Goal: Find specific page/section: Find specific page/section

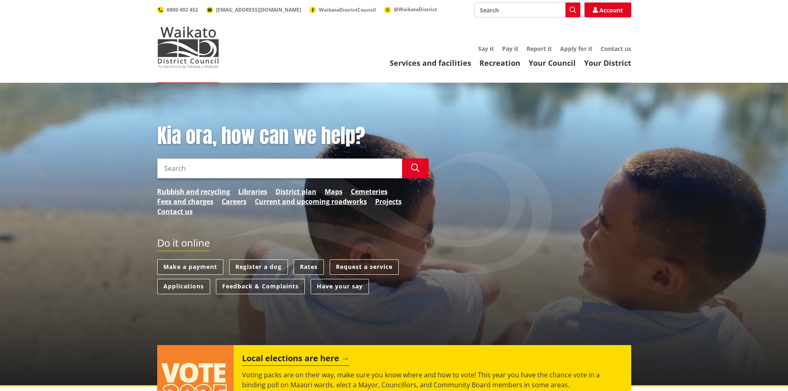
click at [306, 265] on link "Rates" at bounding box center [309, 266] width 30 height 15
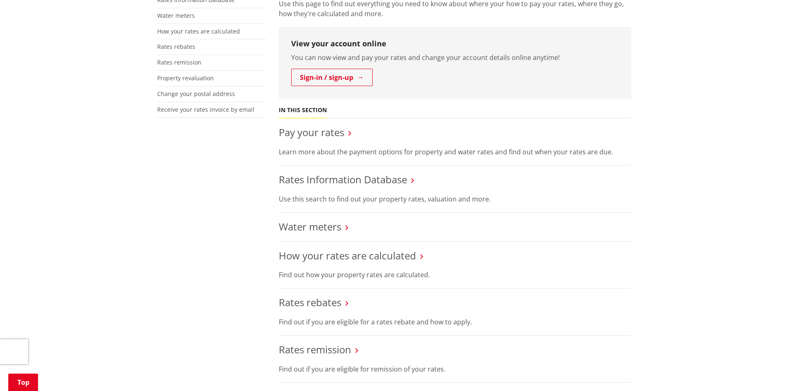
scroll to position [207, 0]
click at [378, 181] on link "Rates Information Database" at bounding box center [343, 179] width 128 height 14
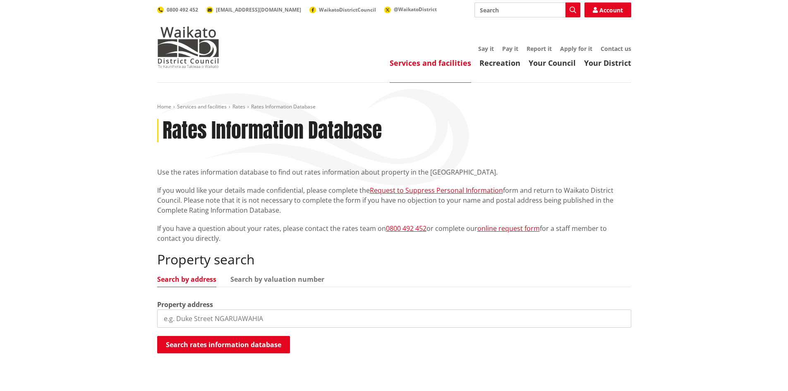
click at [250, 321] on input "search" at bounding box center [394, 318] width 474 height 18
type input "224 logan"
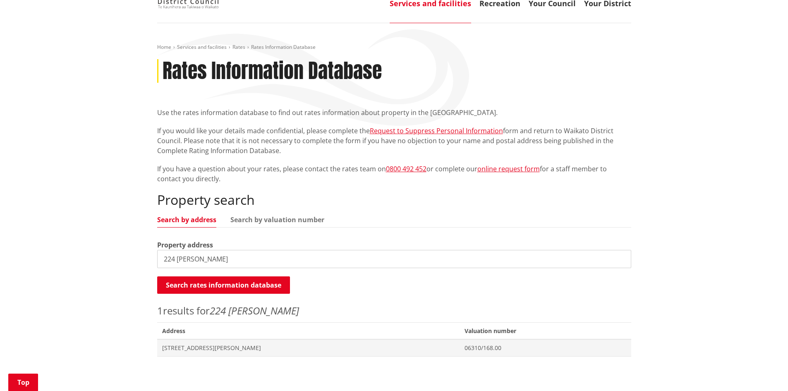
scroll to position [165, 0]
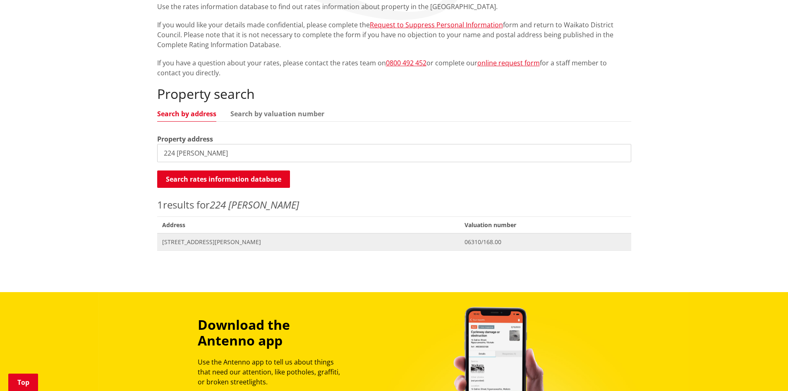
click at [201, 241] on span "[STREET_ADDRESS][PERSON_NAME]" at bounding box center [308, 242] width 293 height 8
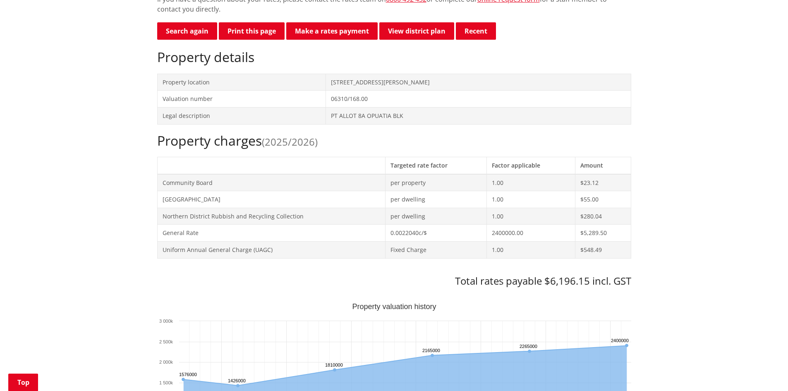
scroll to position [248, 0]
